Goal: Find specific page/section: Find specific page/section

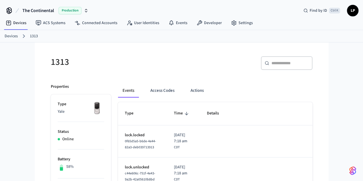
click at [85, 6] on button "The Continental Production" at bounding box center [56, 11] width 70 height 12
drag, startPoint x: 124, startPoint y: 6, endPoint x: 73, endPoint y: 68, distance: 79.7
click at [73, 68] on h5 "1313" at bounding box center [115, 62] width 128 height 12
click at [107, 59] on h5 "1313" at bounding box center [115, 62] width 128 height 12
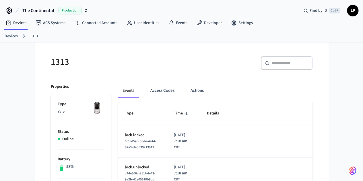
click at [34, 32] on ol "Devices 1313" at bounding box center [184, 35] width 359 height 7
click at [9, 38] on link "Devices" at bounding box center [11, 36] width 13 height 6
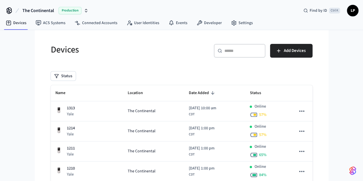
click at [262, 52] on input "text" at bounding box center [243, 51] width 37 height 6
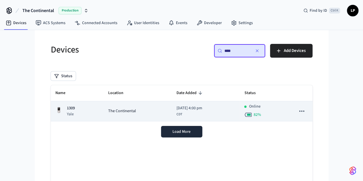
type input "****"
click at [140, 112] on div "The Continental" at bounding box center [137, 111] width 59 height 6
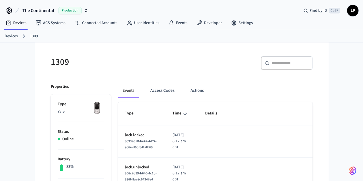
click at [11, 37] on link "Devices" at bounding box center [11, 36] width 13 height 6
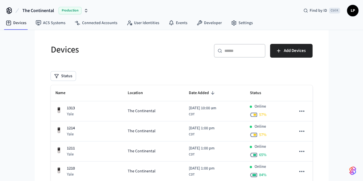
click at [266, 54] on div "​ ​" at bounding box center [240, 51] width 52 height 14
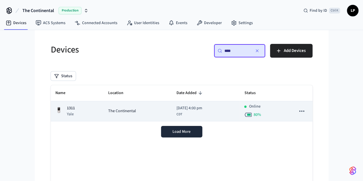
type input "****"
click at [141, 107] on td "The Continental" at bounding box center [138, 111] width 68 height 20
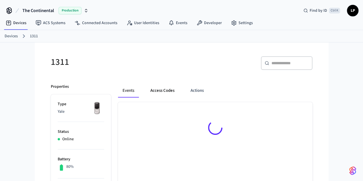
click at [146, 90] on button "Access Codes" at bounding box center [162, 91] width 33 height 14
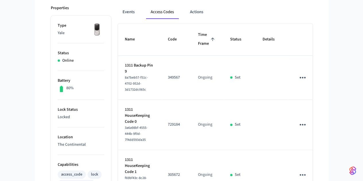
scroll to position [82, 0]
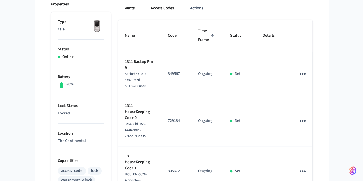
click at [118, 10] on button "Events" at bounding box center [128, 8] width 21 height 14
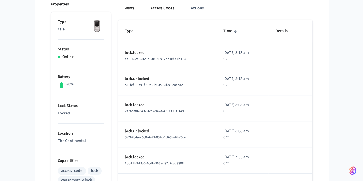
click at [150, 3] on button "Access Codes" at bounding box center [162, 8] width 33 height 14
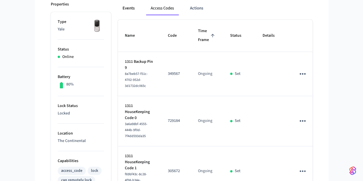
click at [118, 10] on button "Events" at bounding box center [128, 8] width 21 height 14
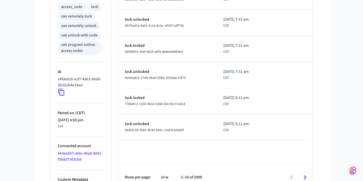
scroll to position [255, 0]
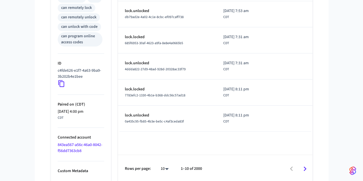
click at [310, 167] on icon "Go to next page" at bounding box center [305, 169] width 9 height 9
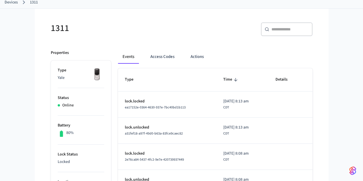
scroll to position [0, 0]
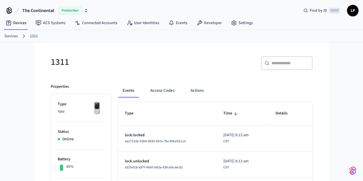
click at [118, 88] on button "Events" at bounding box center [128, 91] width 21 height 14
click at [11, 34] on link "Devices" at bounding box center [11, 36] width 13 height 6
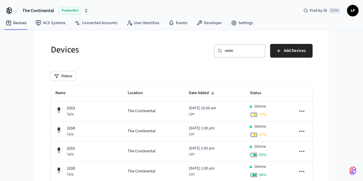
click at [262, 52] on input "text" at bounding box center [243, 51] width 37 height 6
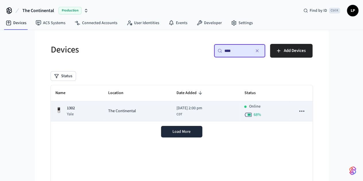
type input "****"
click at [127, 116] on td "The Continental" at bounding box center [138, 111] width 68 height 20
